Goal: Transaction & Acquisition: Purchase product/service

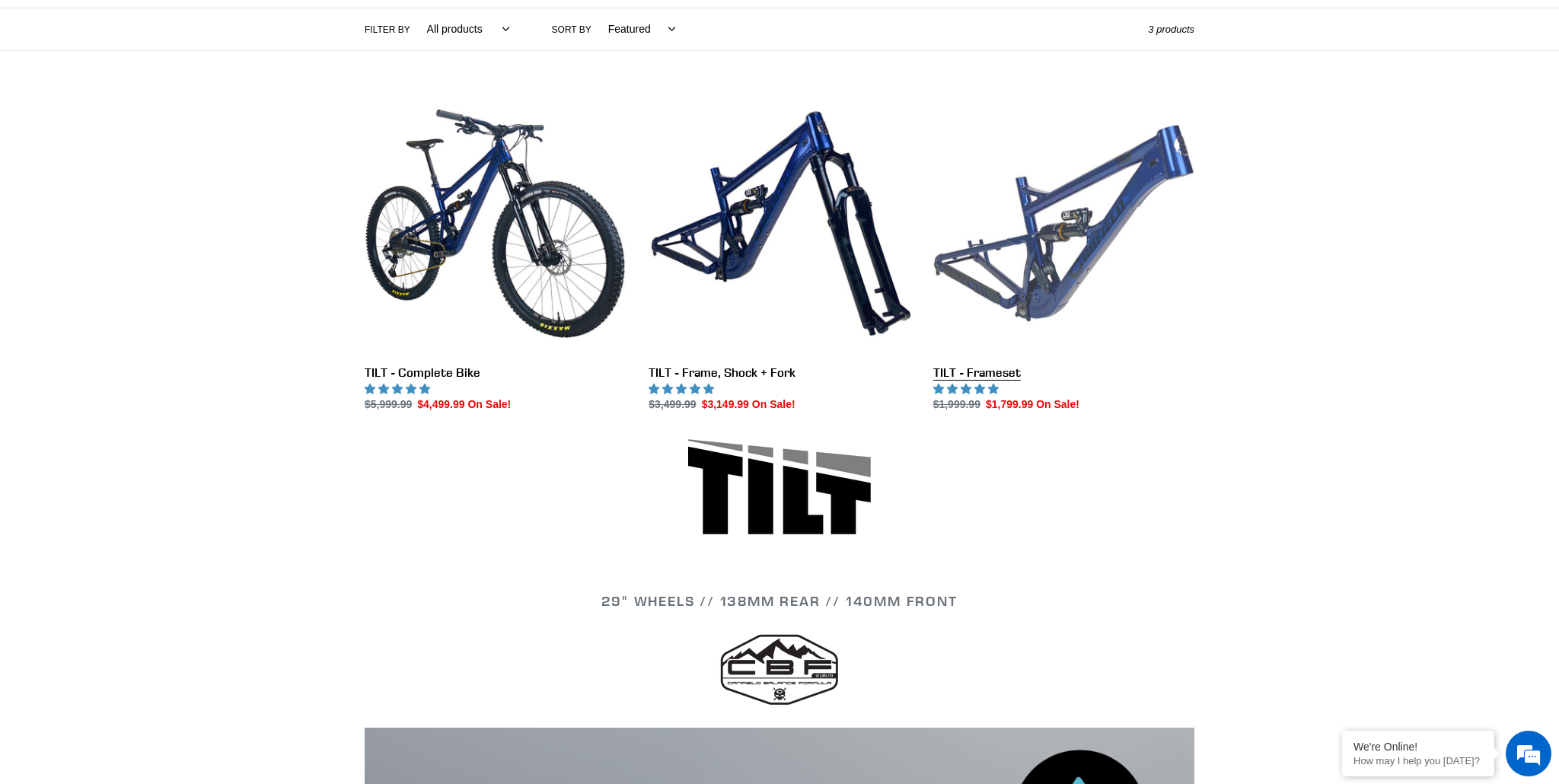
scroll to position [353, 0]
click at [1123, 244] on link "TILT - Frameset" at bounding box center [1063, 253] width 261 height 321
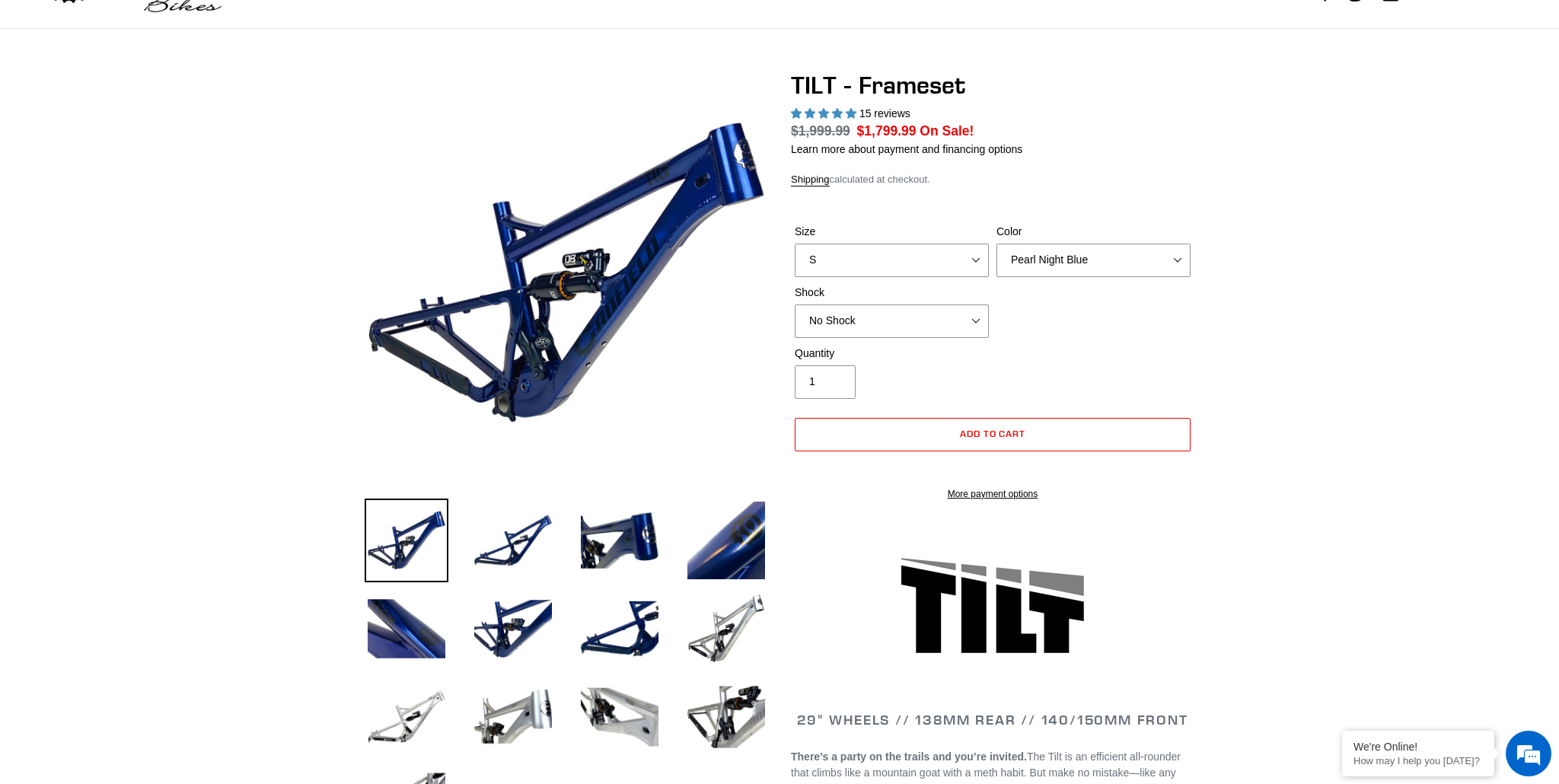
select select "highest-rating"
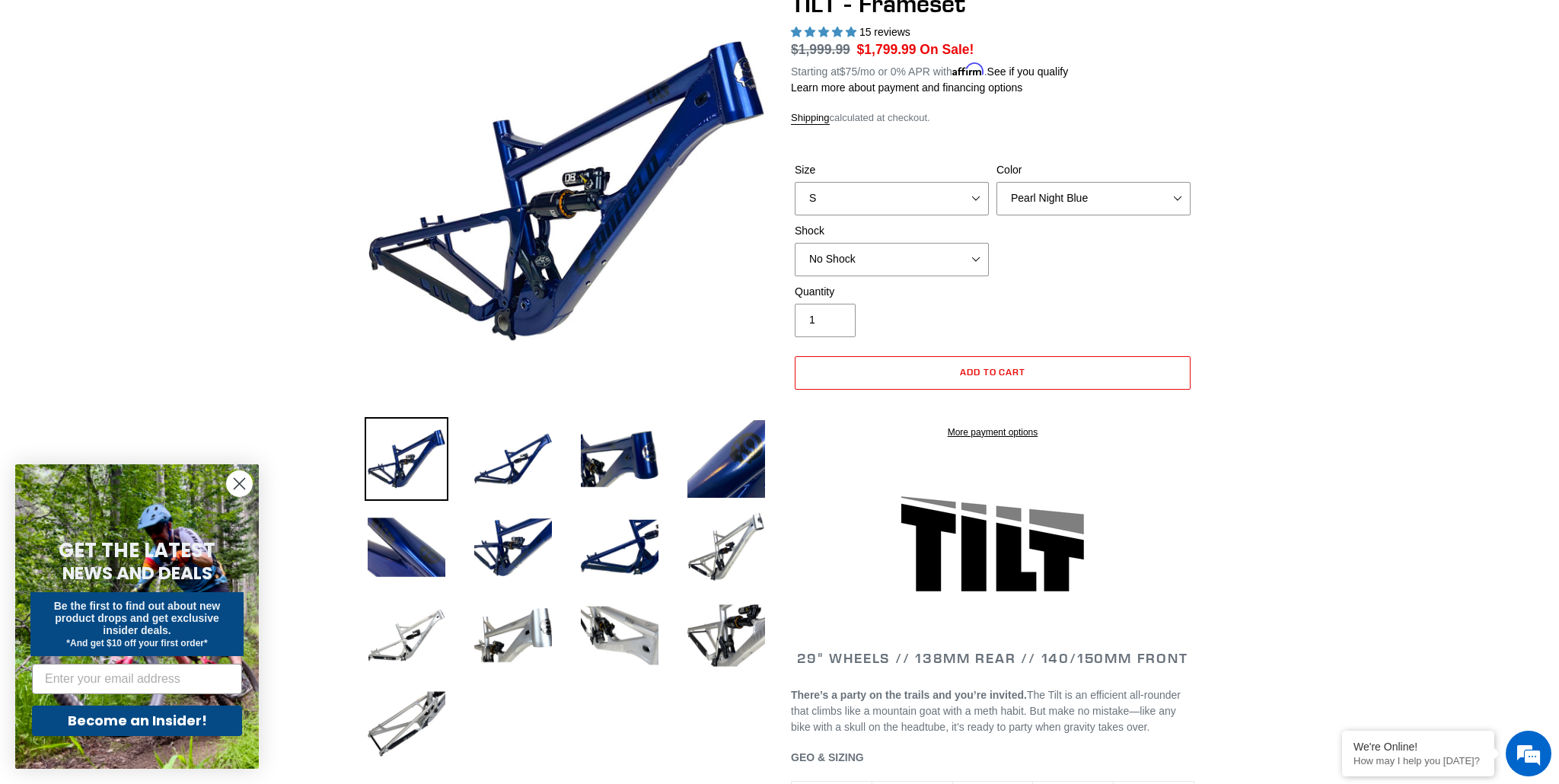
scroll to position [156, 0]
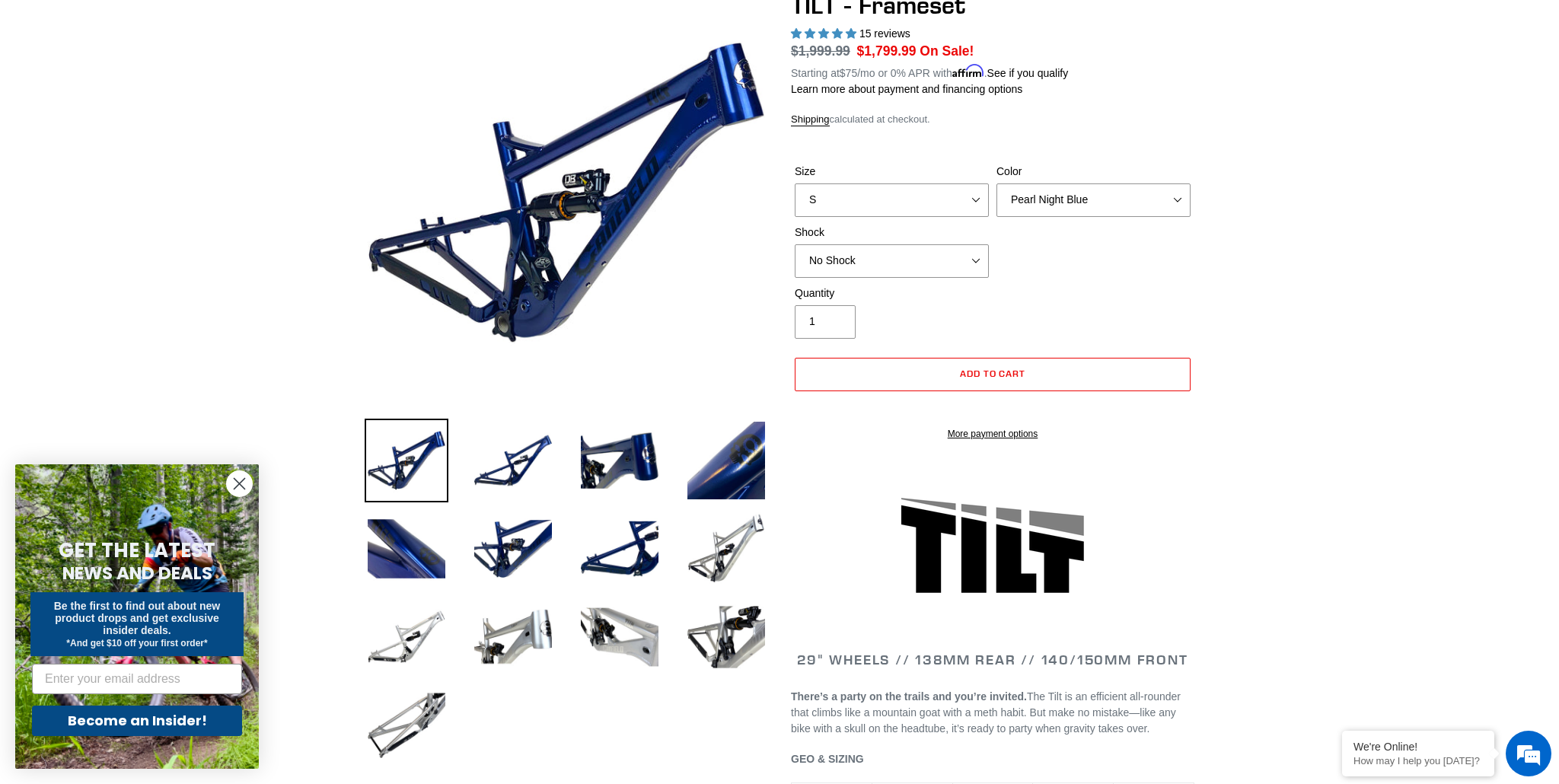
click at [239, 480] on circle "Close dialog" at bounding box center [239, 484] width 25 height 25
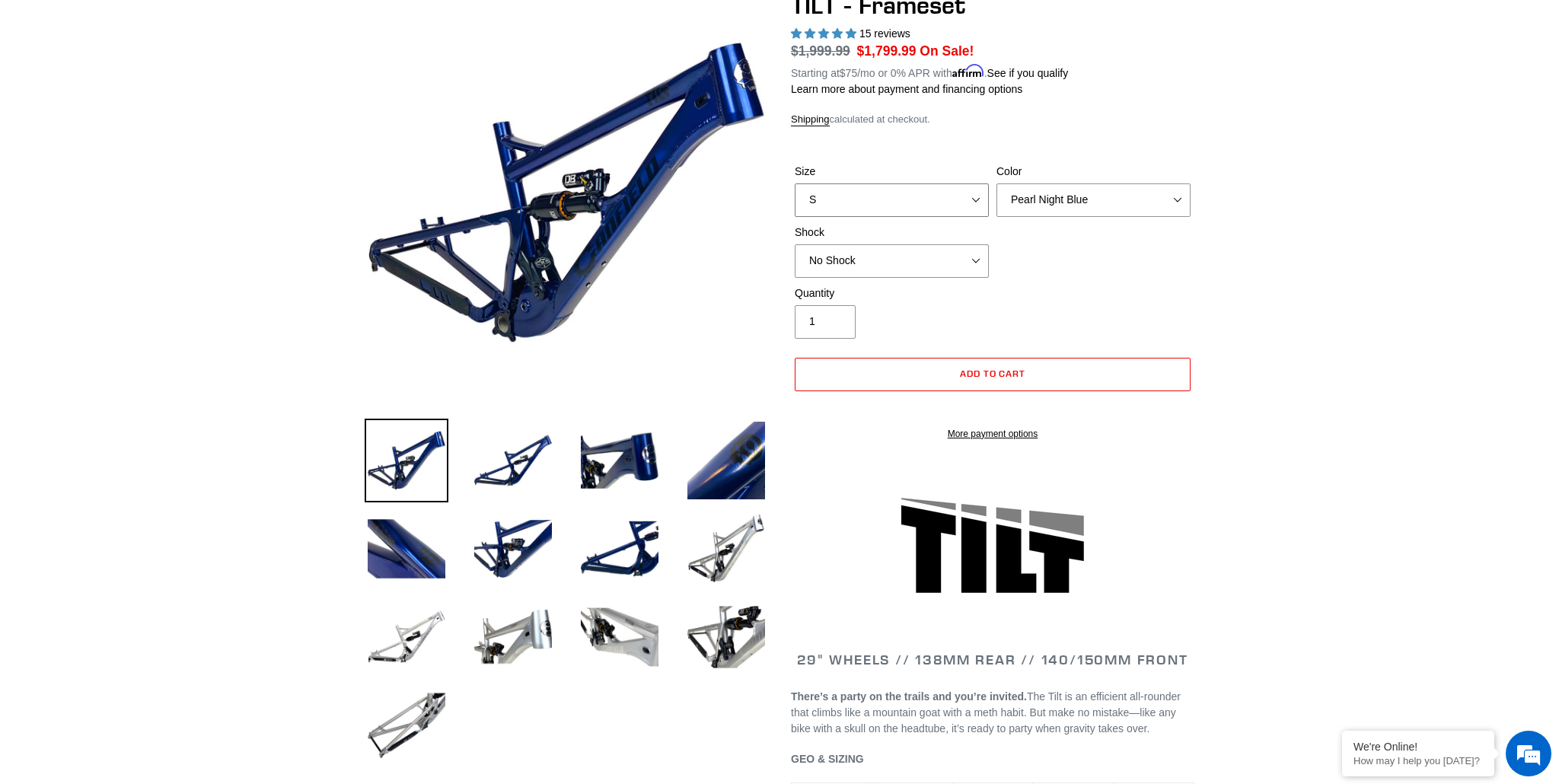
click at [959, 194] on select "S M L XL" at bounding box center [891, 200] width 194 height 34
select select "M"
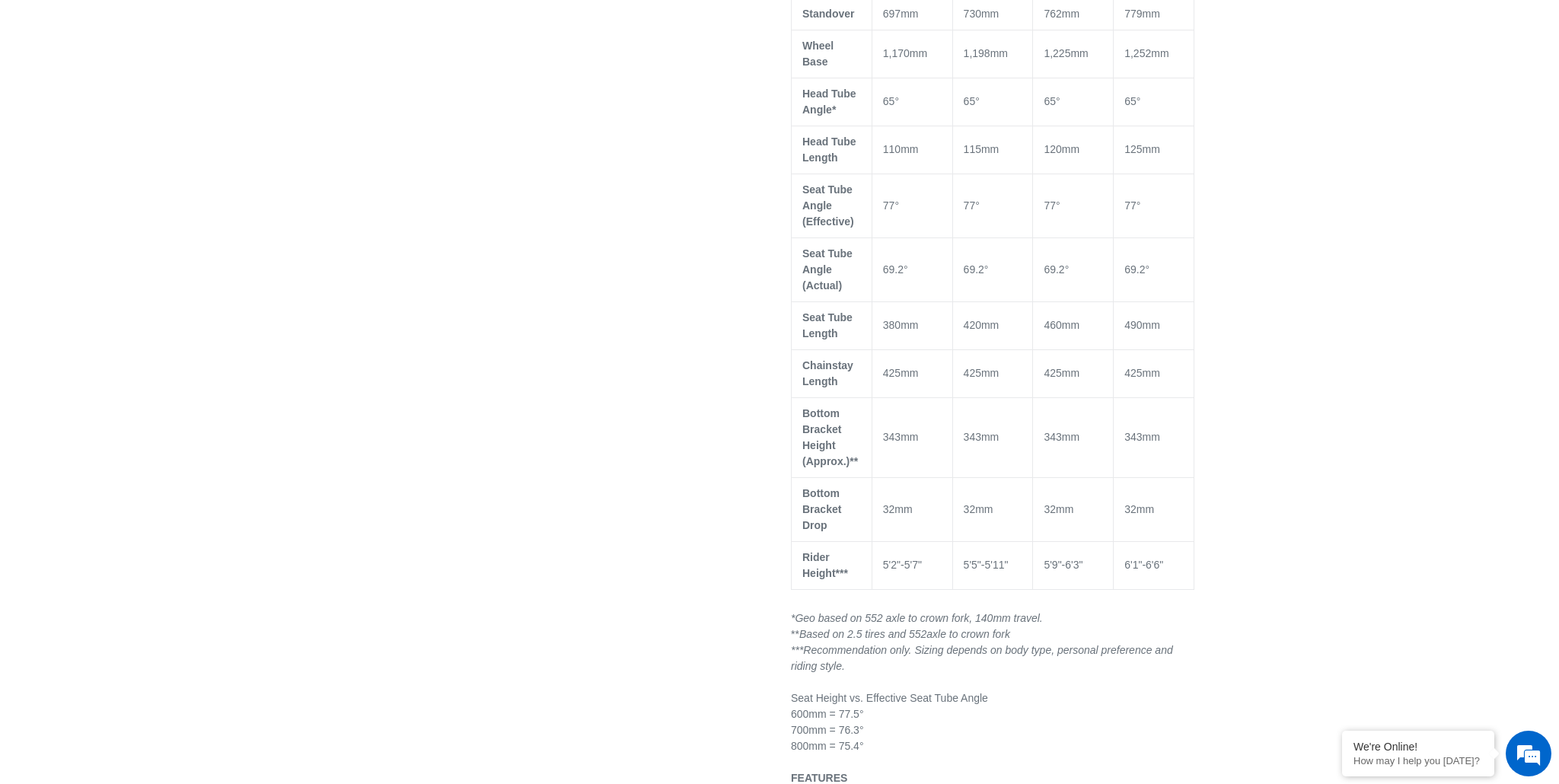
scroll to position [1152, 0]
